Goal: Task Accomplishment & Management: Manage account settings

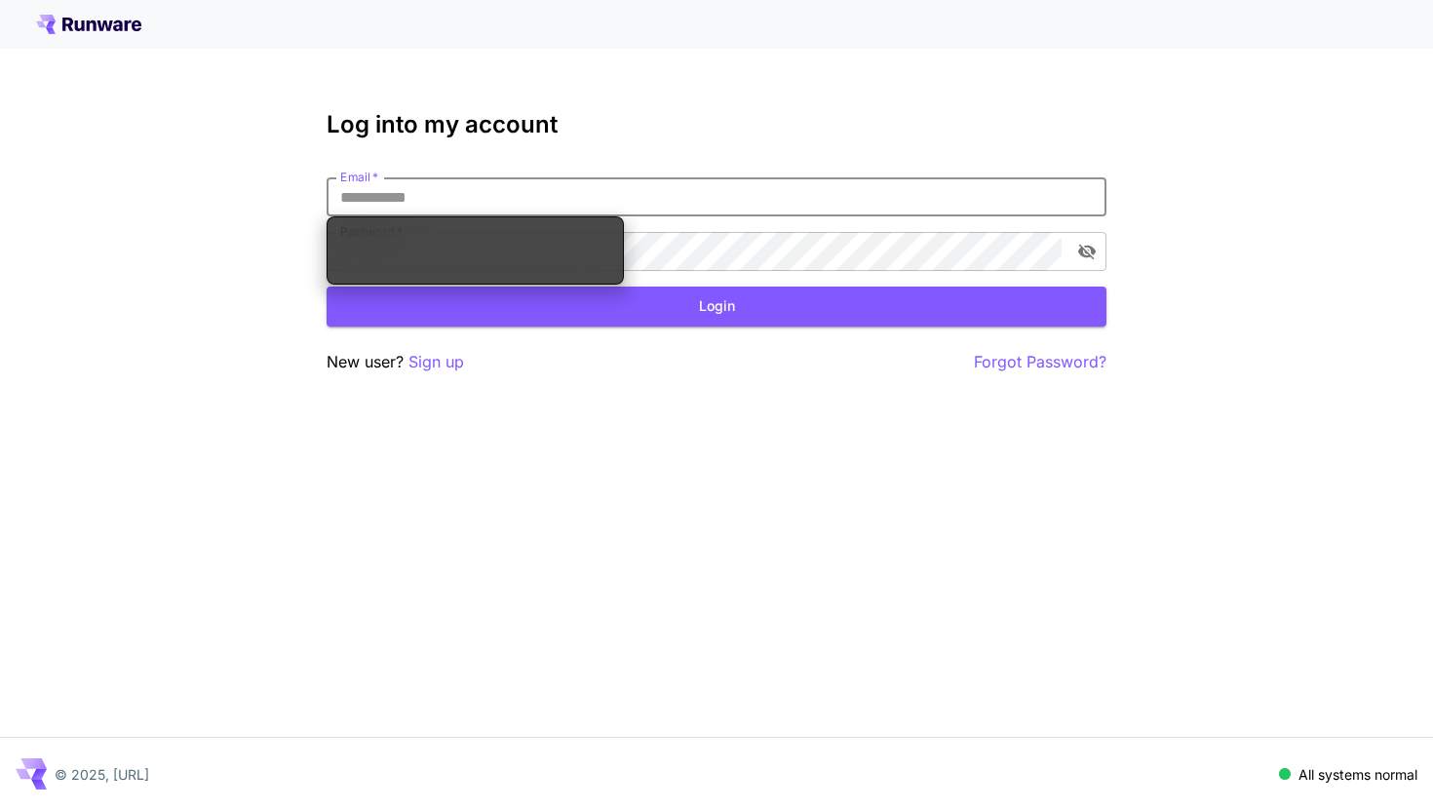
type input "**********"
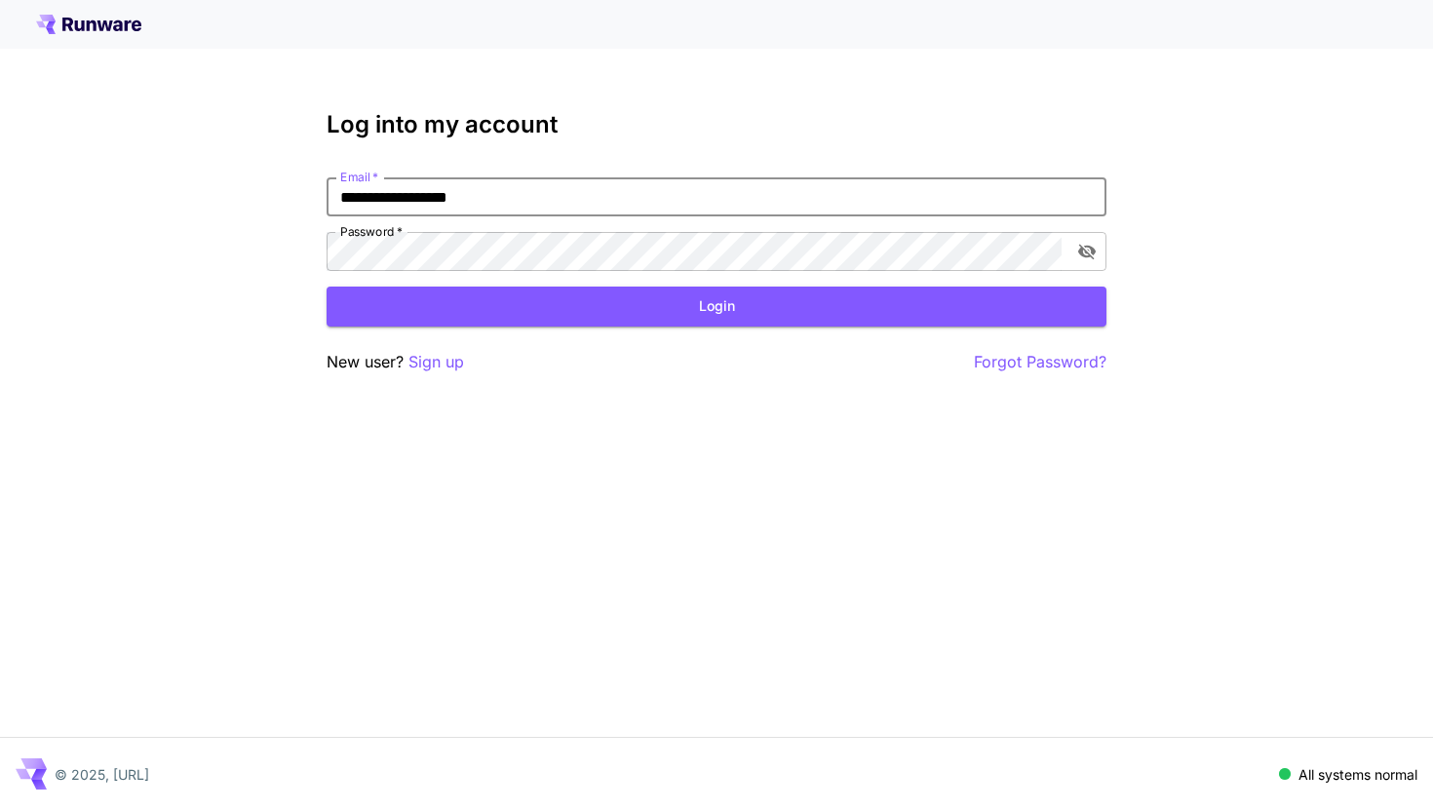
click at [572, 194] on input "**********" at bounding box center [716, 196] width 780 height 39
click at [705, 308] on button "Login" at bounding box center [716, 307] width 780 height 40
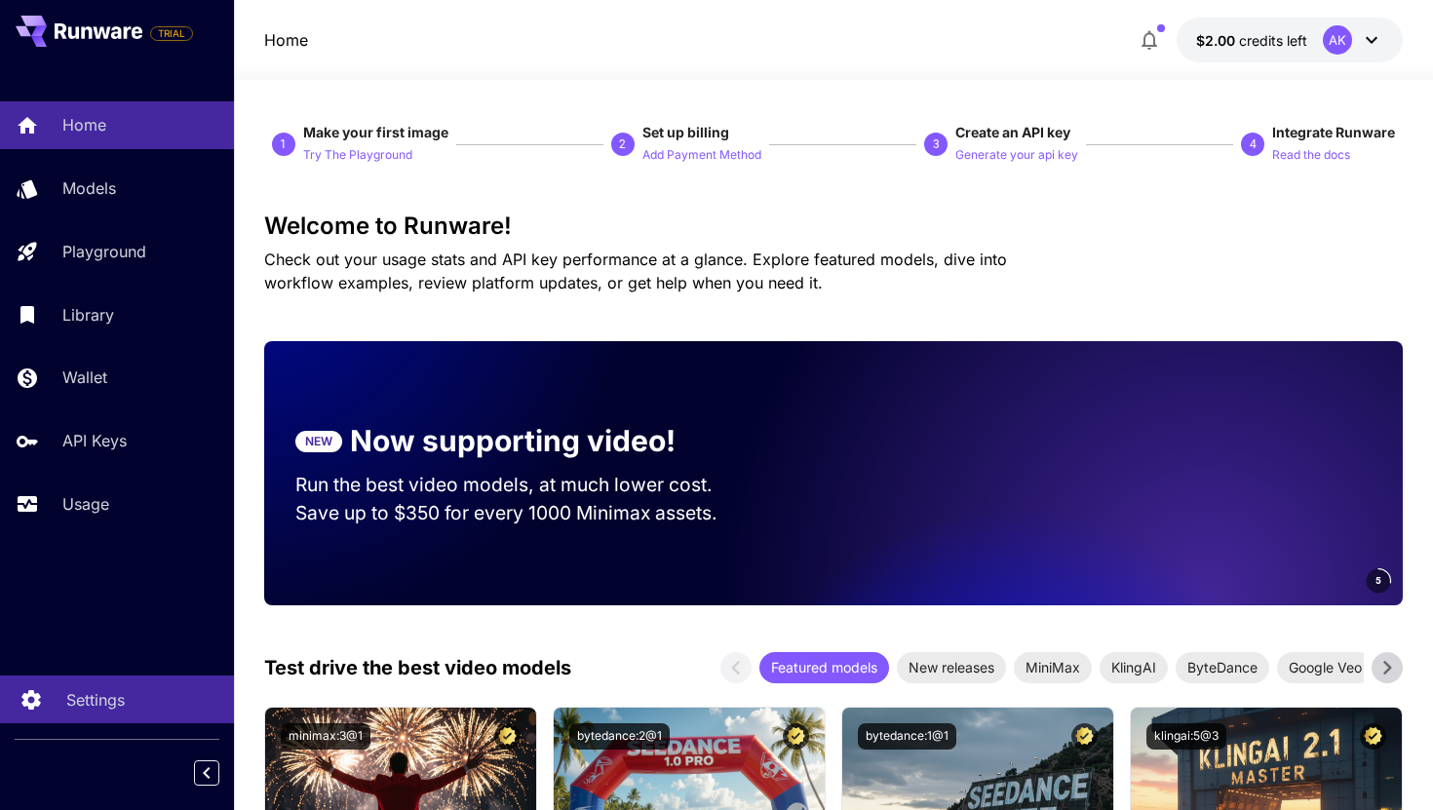
click at [108, 692] on p "Settings" at bounding box center [95, 699] width 58 height 23
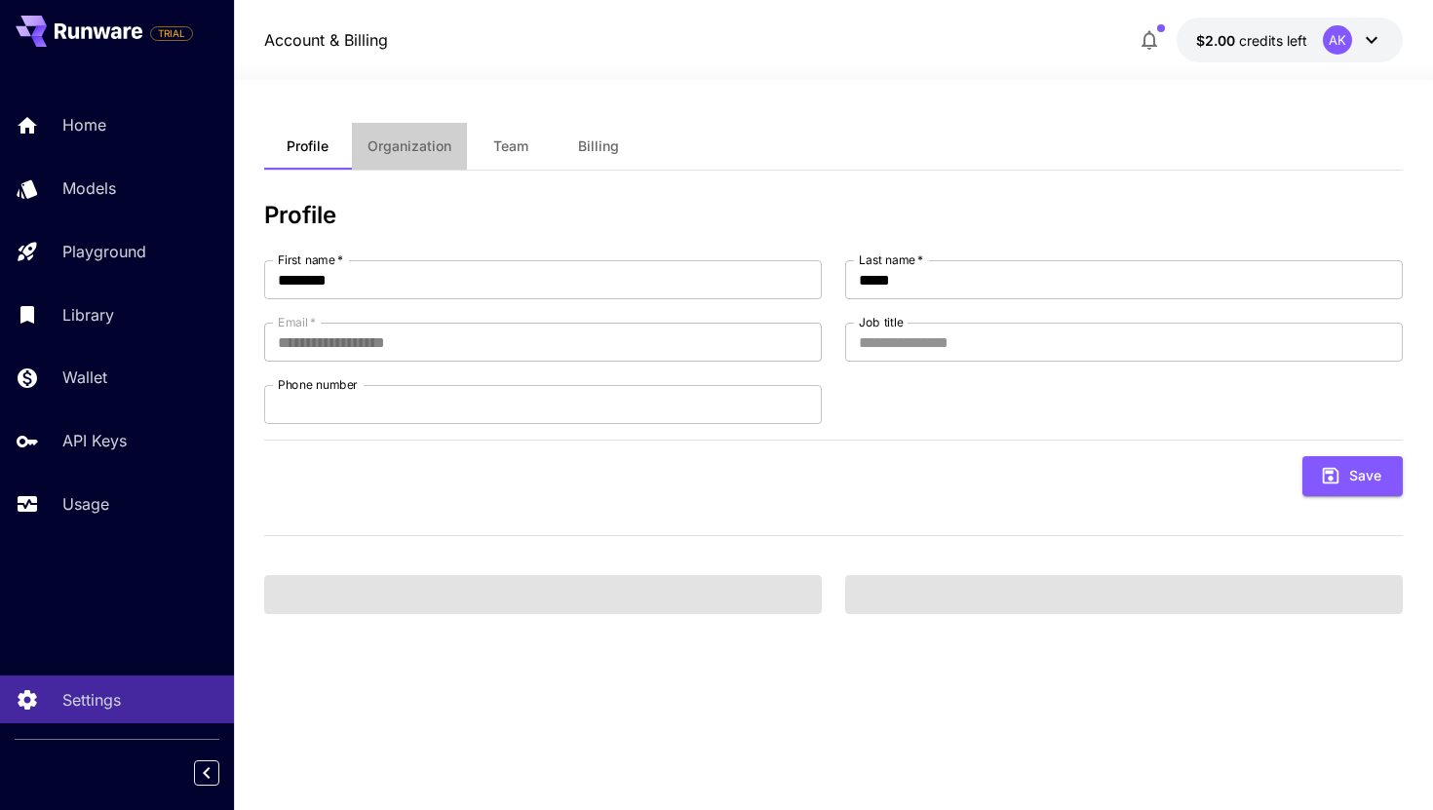
click at [409, 150] on span "Organization" at bounding box center [409, 146] width 84 height 18
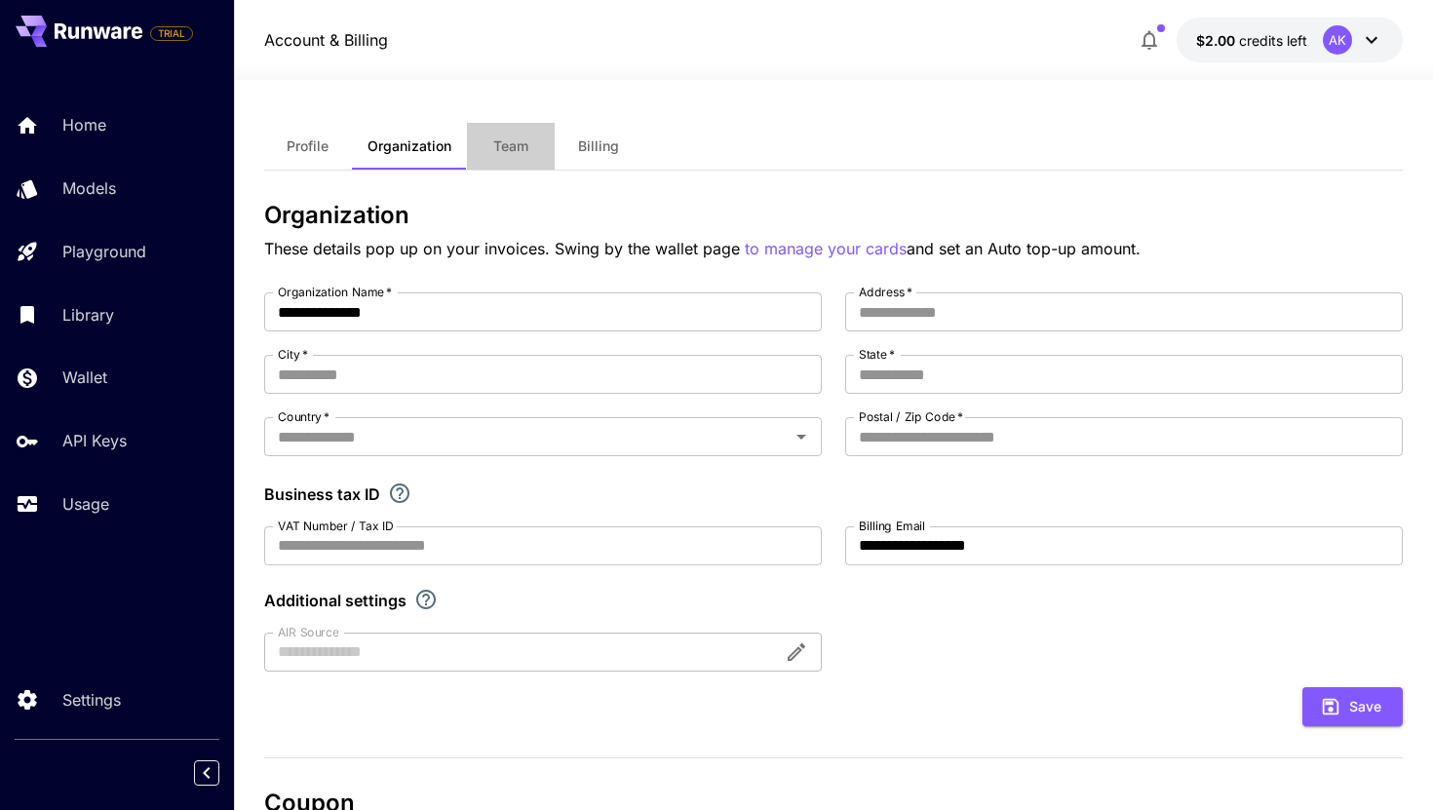
click at [503, 142] on span "Team" at bounding box center [510, 146] width 35 height 18
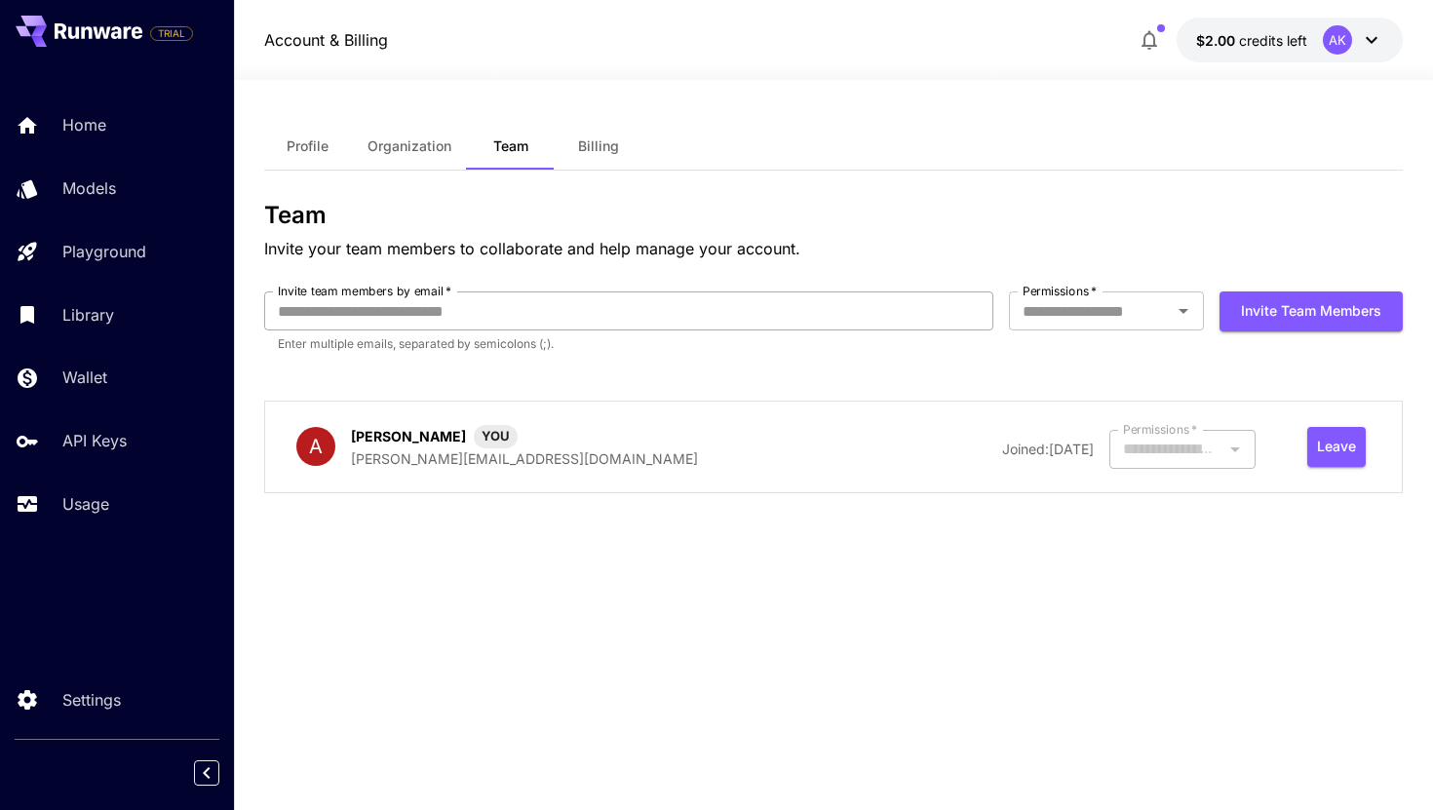
click at [563, 320] on input "Invite team members by email   *" at bounding box center [629, 310] width 730 height 39
type input "**********"
click at [1129, 314] on input "Permissions   *" at bounding box center [1089, 310] width 151 height 27
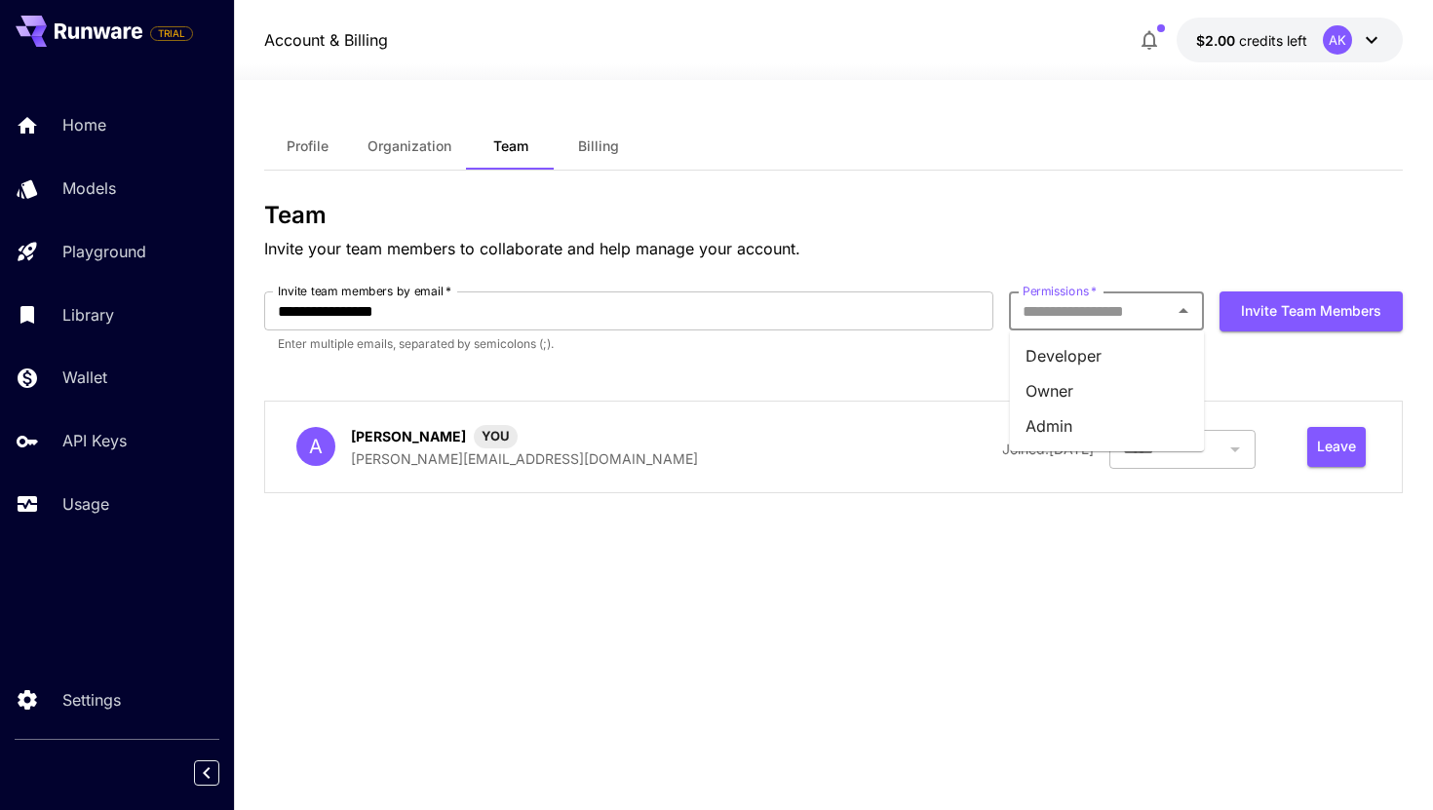
click at [1129, 378] on li "Owner" at bounding box center [1107, 390] width 195 height 35
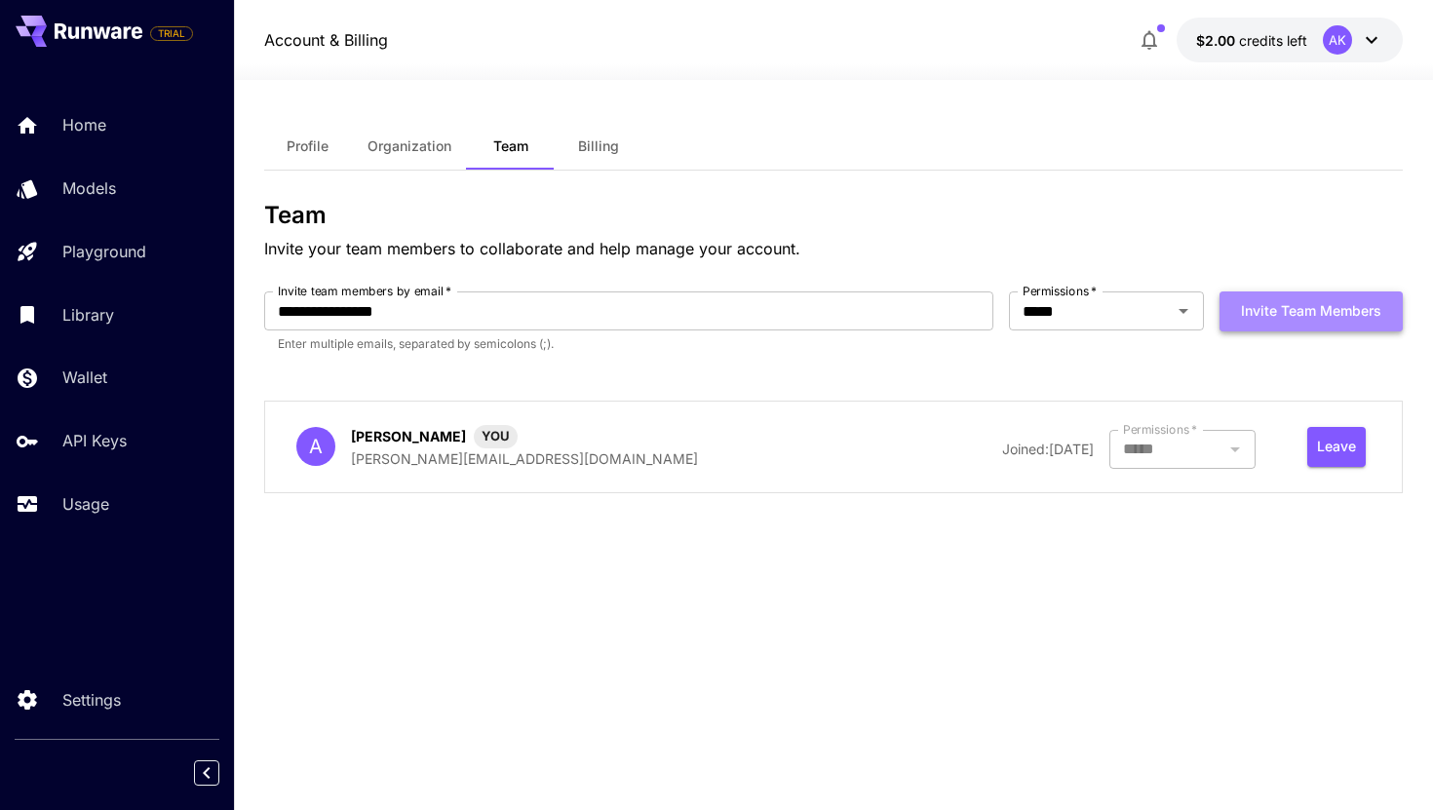
click at [1278, 291] on button "Invite team members" at bounding box center [1310, 311] width 183 height 40
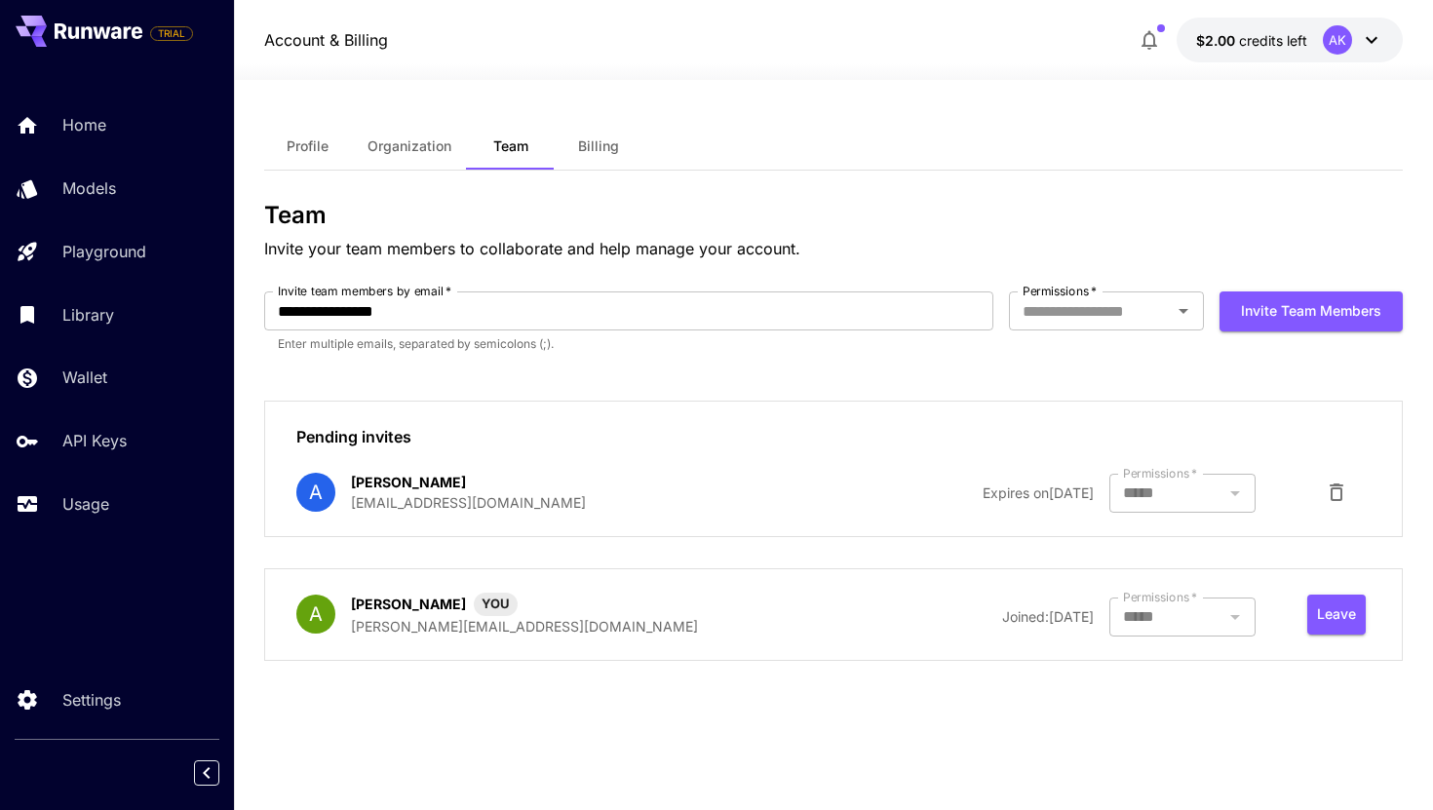
click at [85, 18] on button at bounding box center [79, 31] width 127 height 31
click at [1373, 53] on div "AK" at bounding box center [1352, 39] width 60 height 29
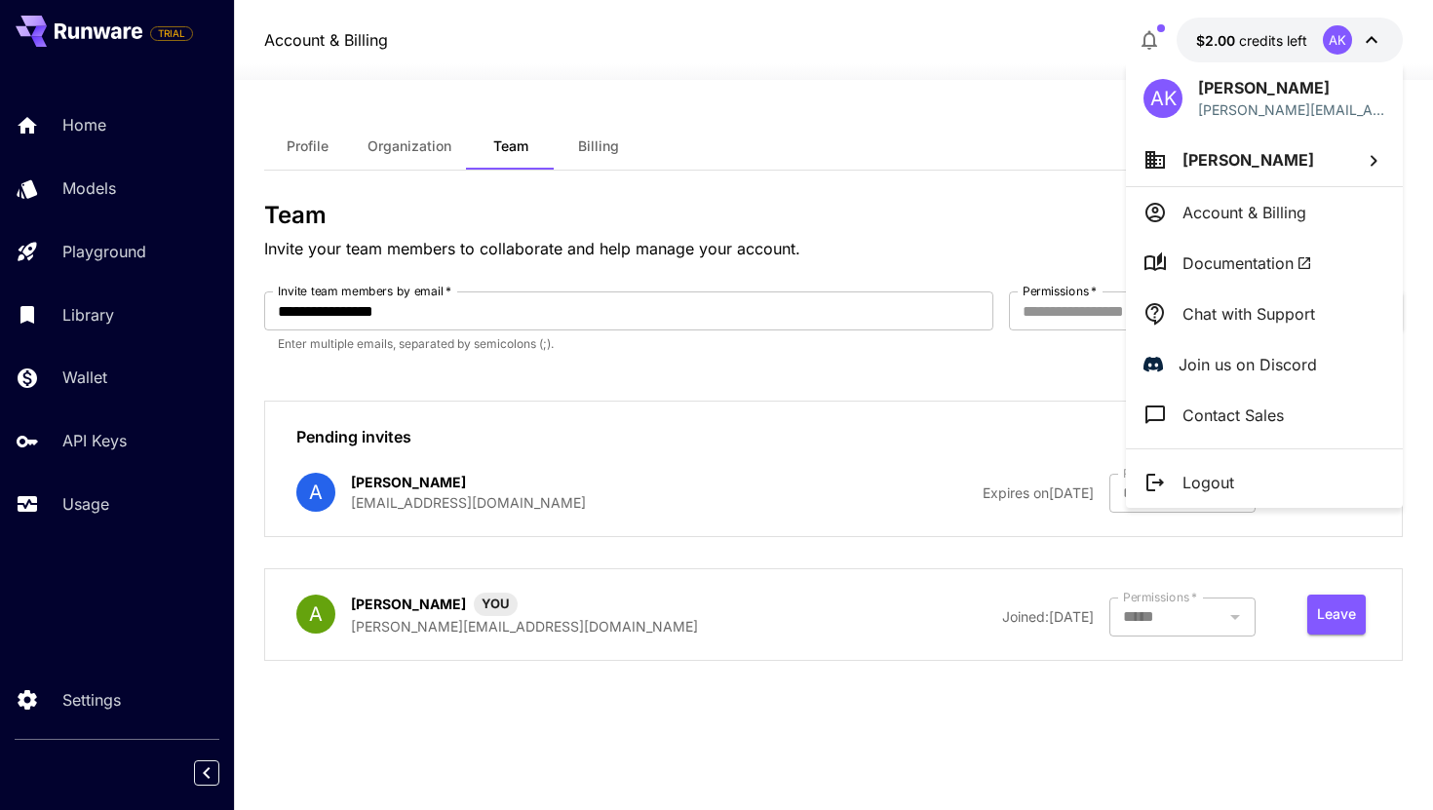
click at [1371, 43] on div at bounding box center [716, 405] width 1433 height 810
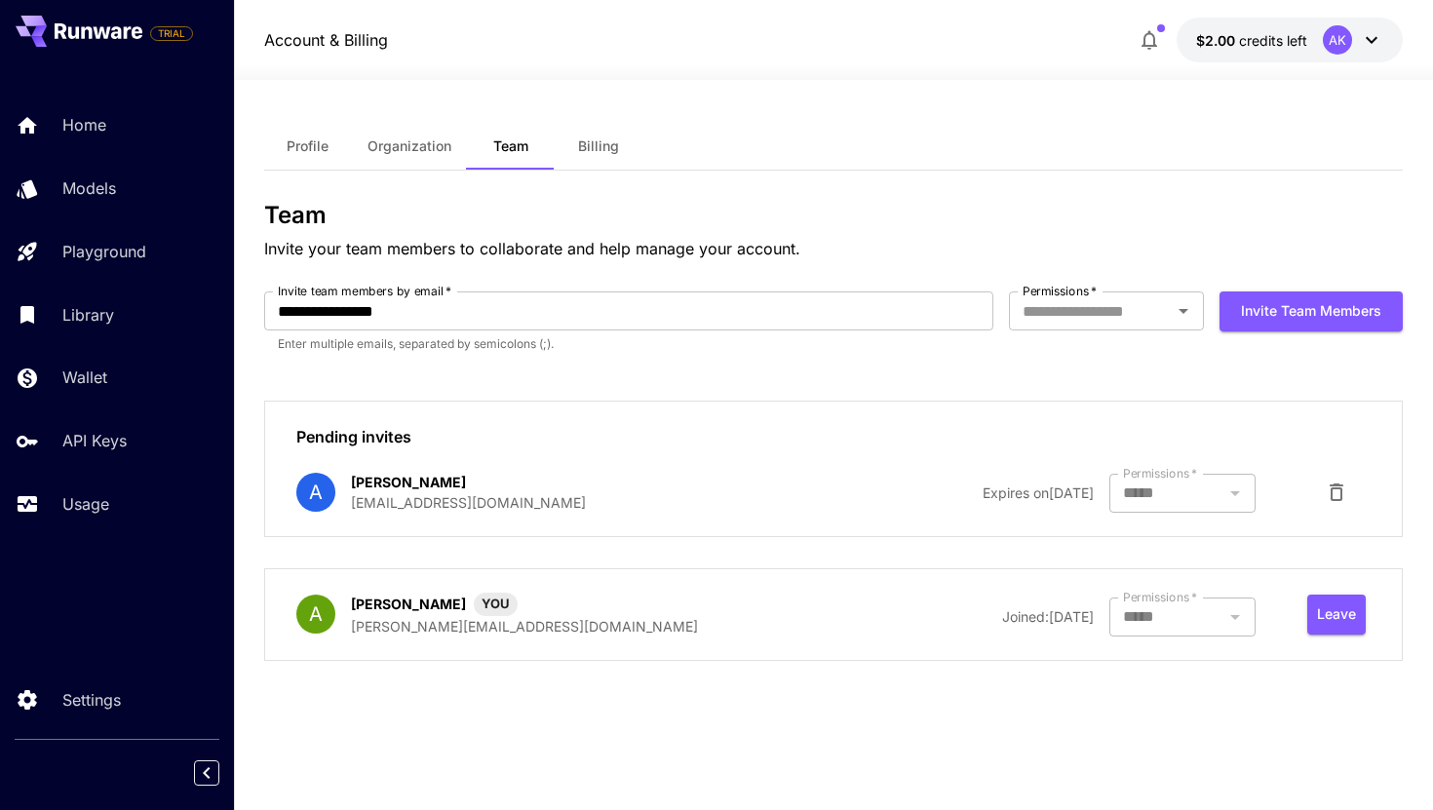
click at [1371, 43] on icon at bounding box center [1371, 40] width 12 height 7
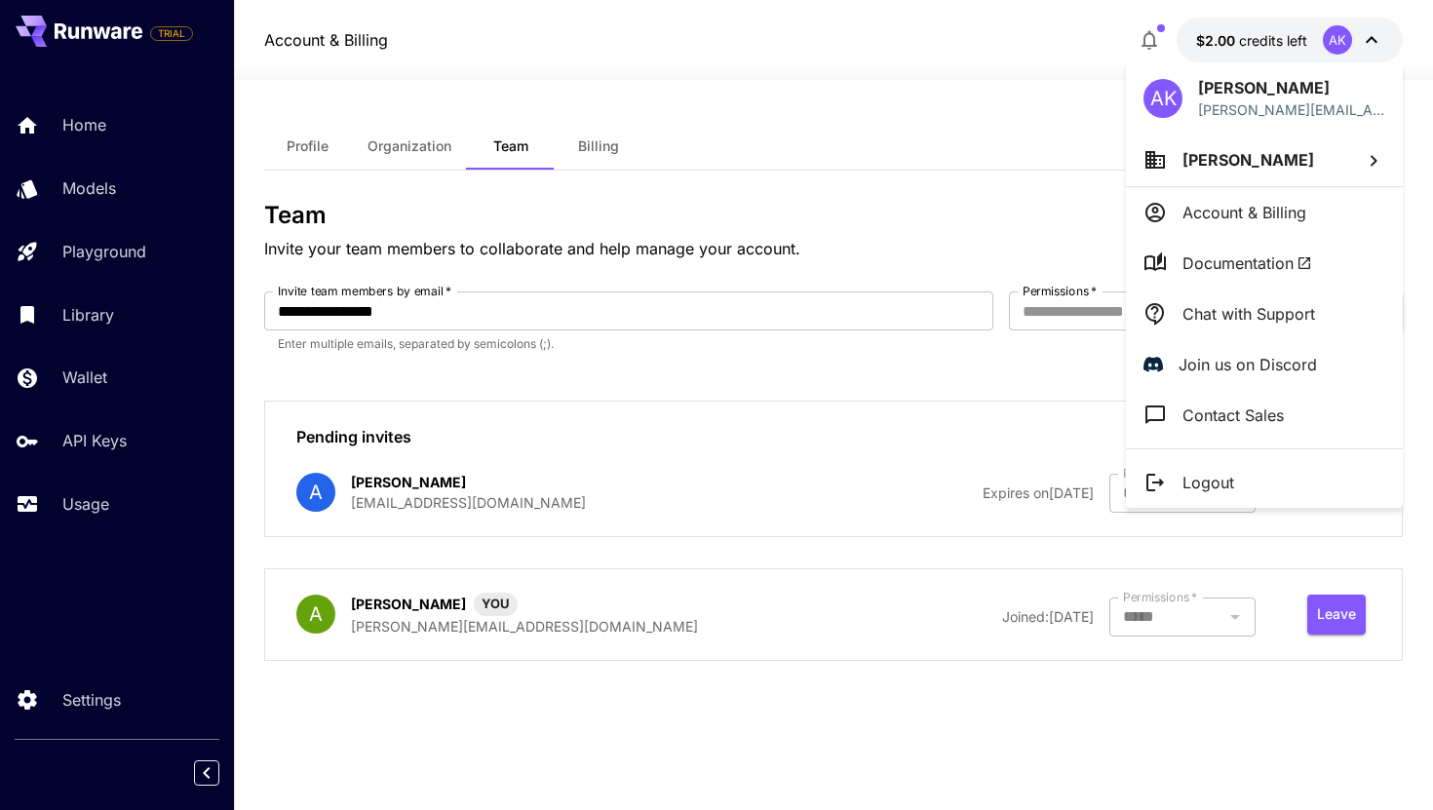
click at [1004, 135] on div at bounding box center [716, 405] width 1433 height 810
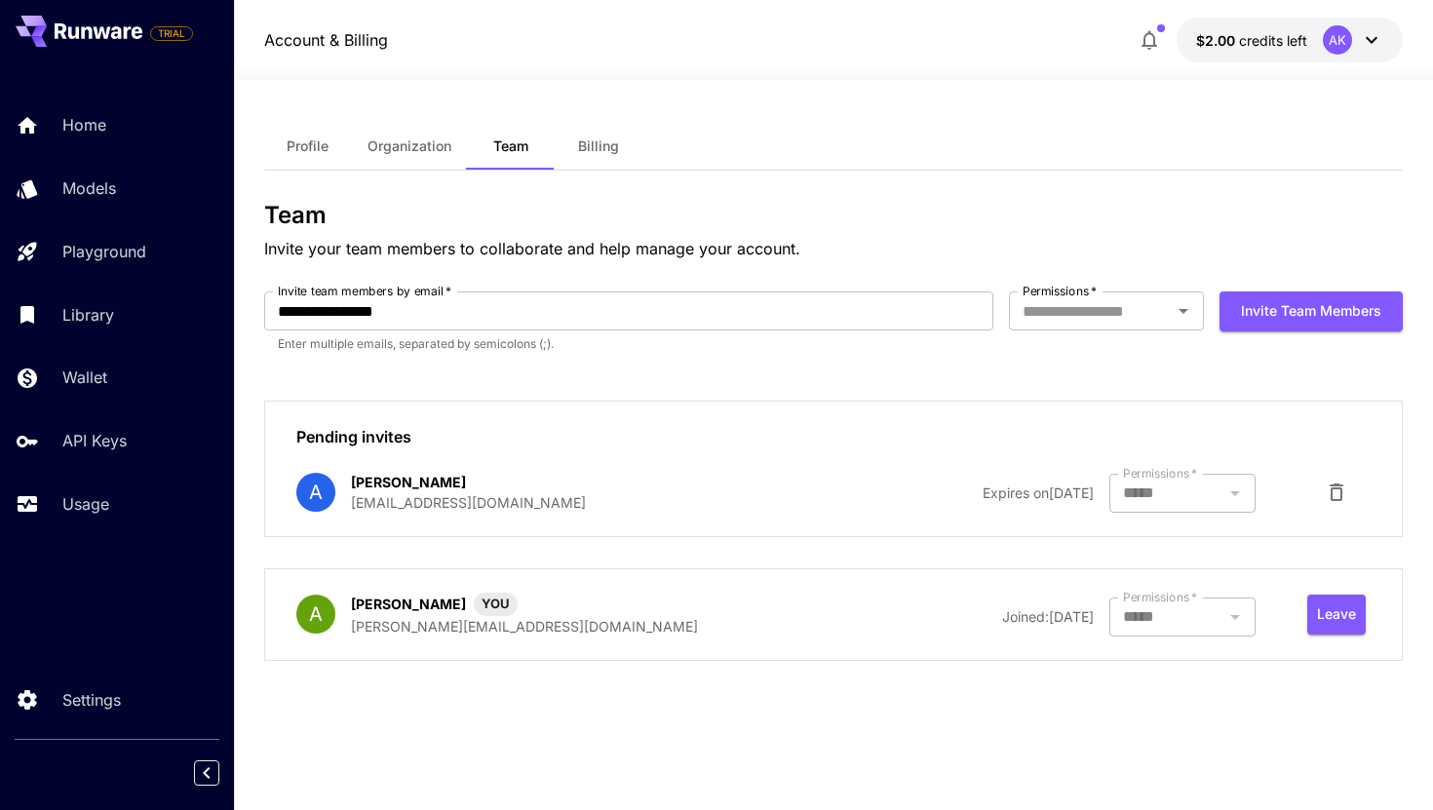
click at [1359, 43] on icon at bounding box center [1370, 39] width 23 height 23
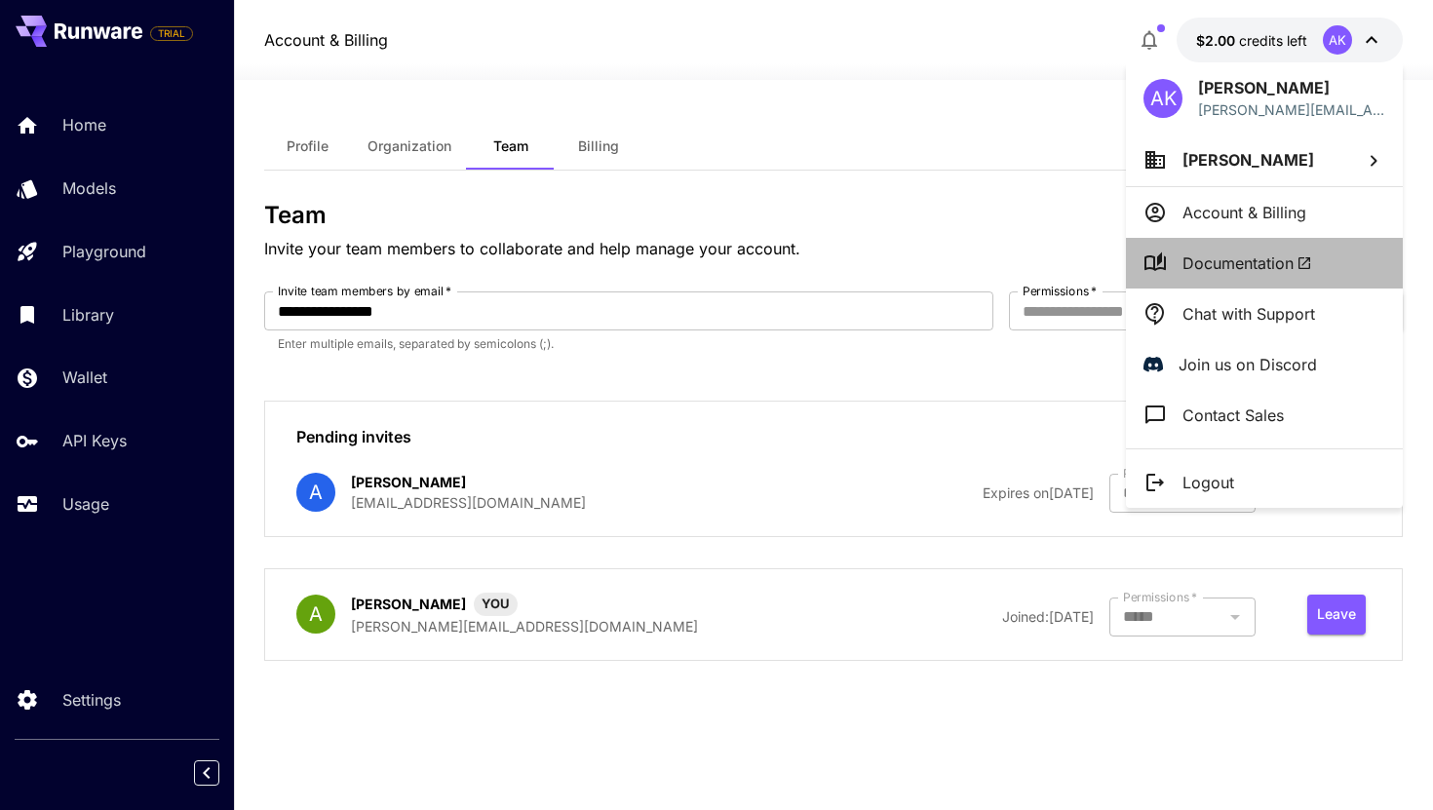
click at [1225, 262] on span "Documentation" at bounding box center [1247, 262] width 130 height 23
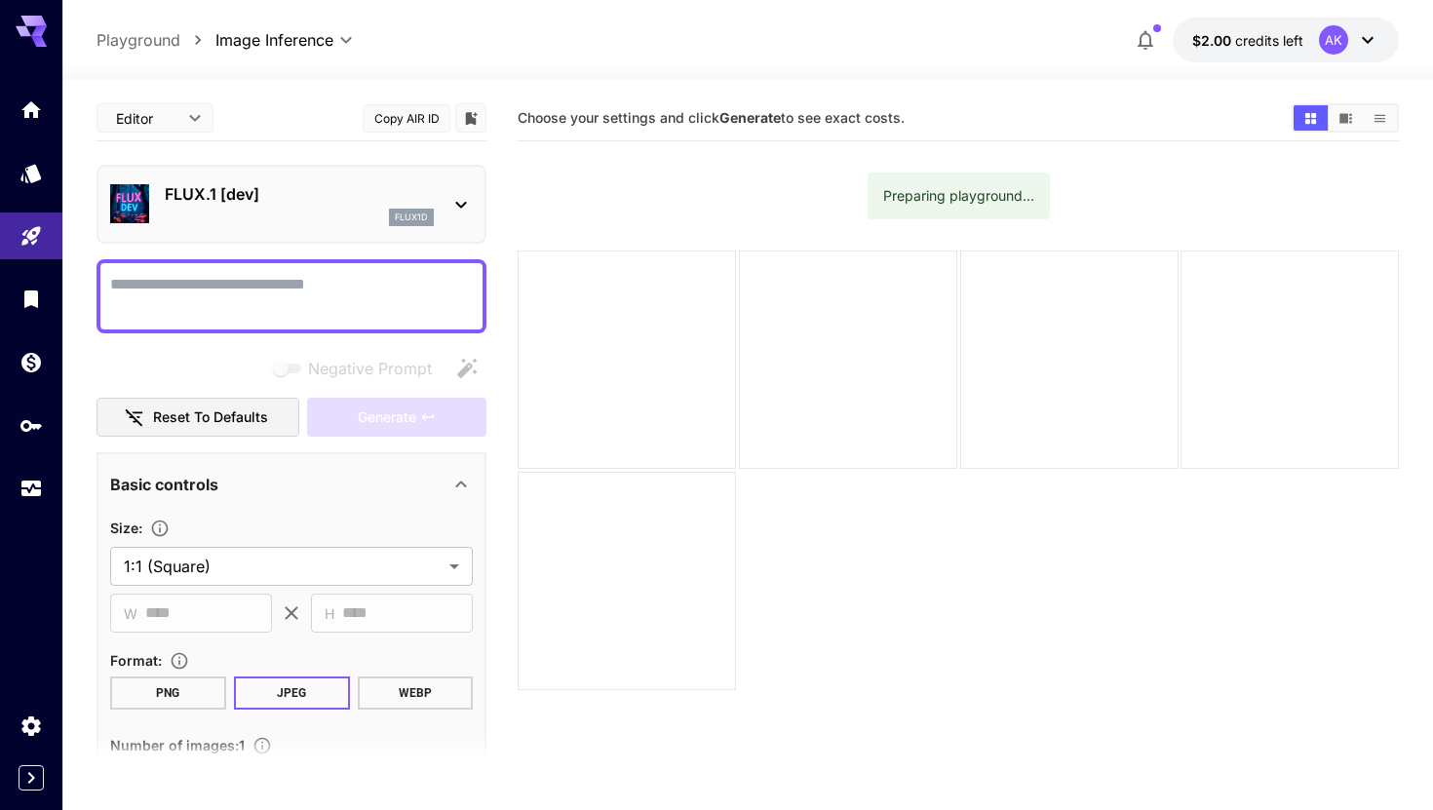
click at [466, 180] on div "FLUX.1 [dev] flux1d" at bounding box center [291, 203] width 363 height 59
